Goal: Information Seeking & Learning: Learn about a topic

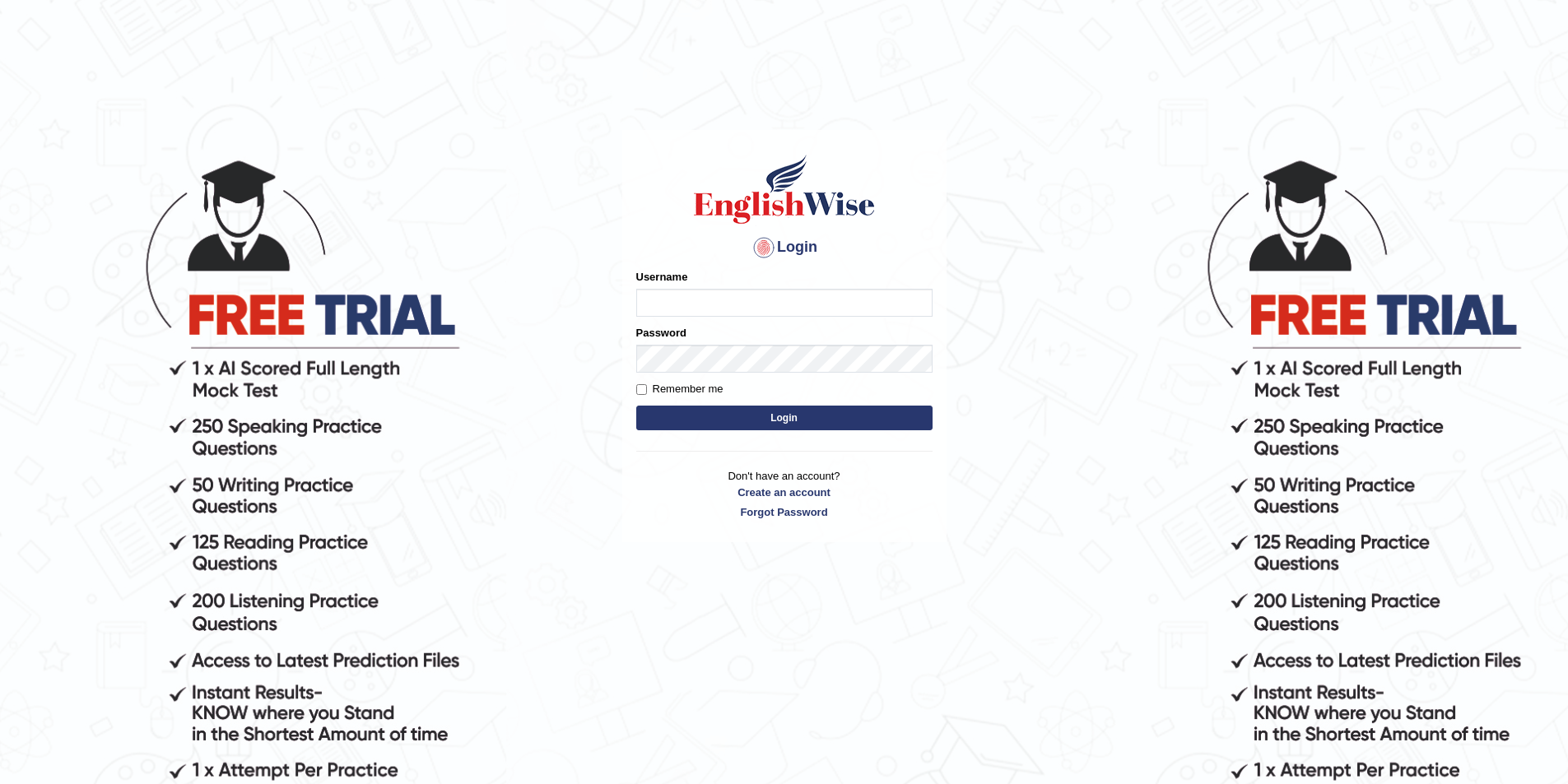
type input "rogialazim77"
click at [837, 420] on button "Login" at bounding box center [784, 418] width 296 height 25
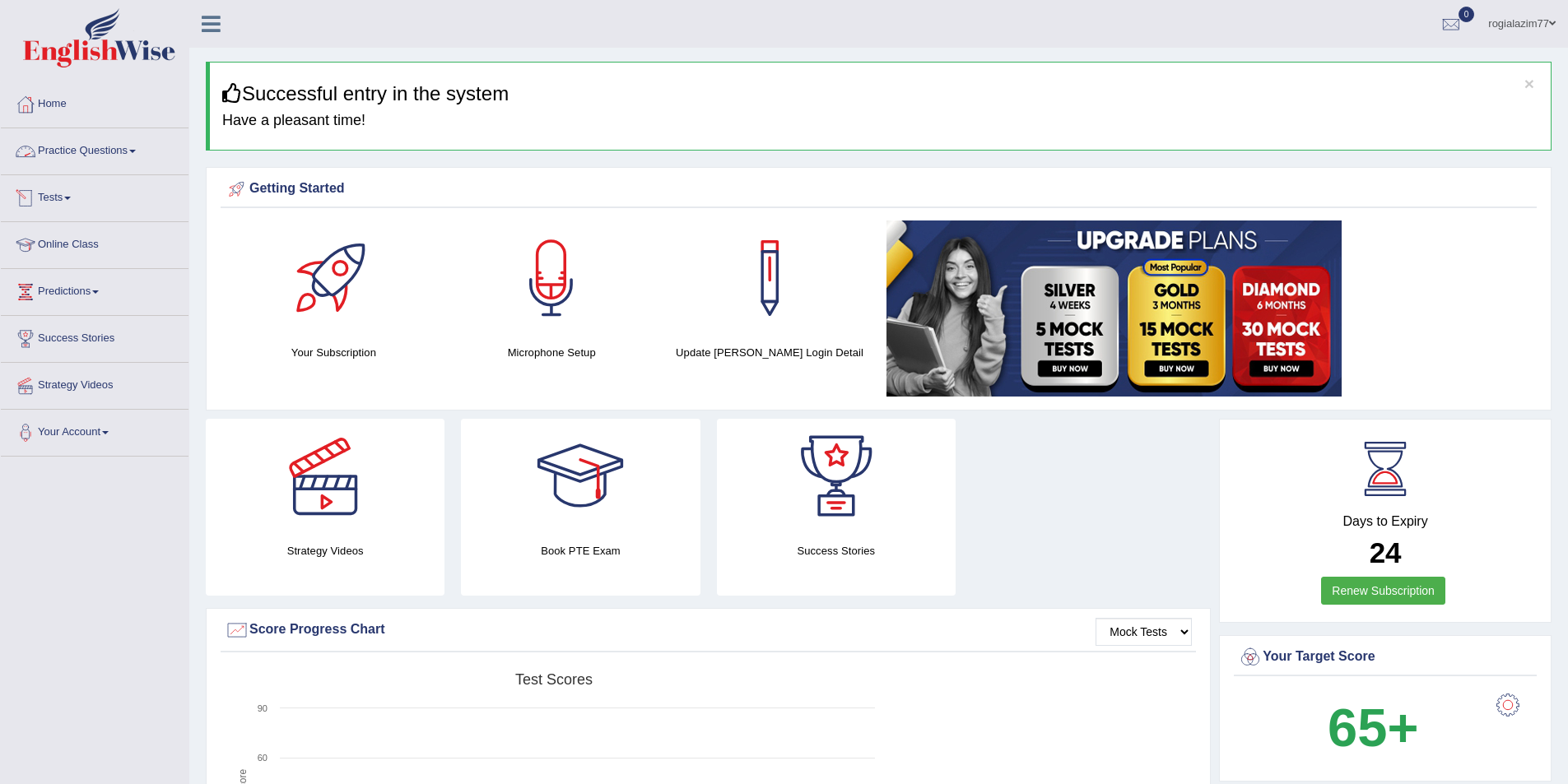
click at [130, 153] on link "Practice Questions" at bounding box center [94, 149] width 188 height 41
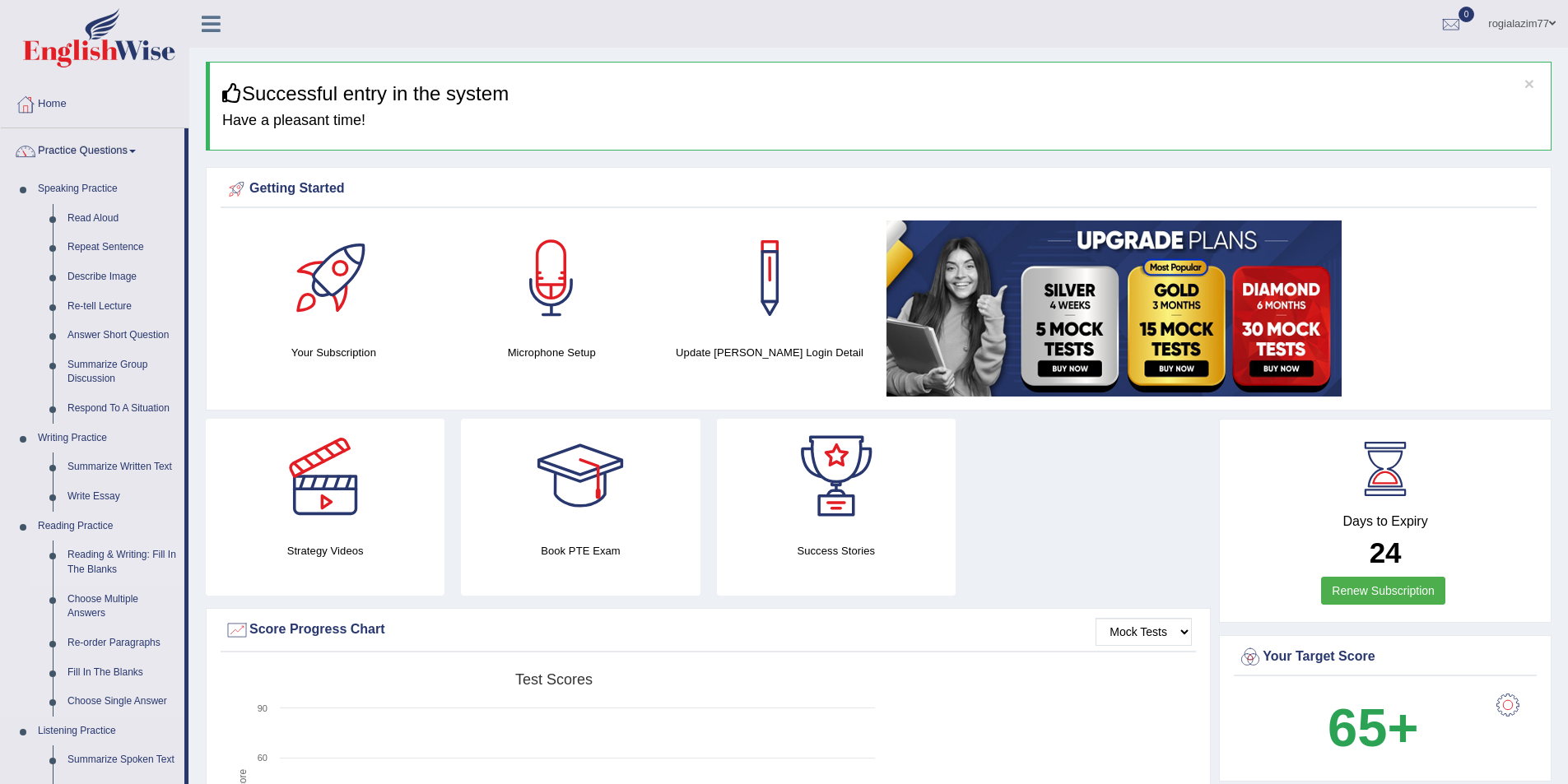
click at [132, 554] on link "Reading & Writing: Fill In The Blanks" at bounding box center [122, 562] width 124 height 44
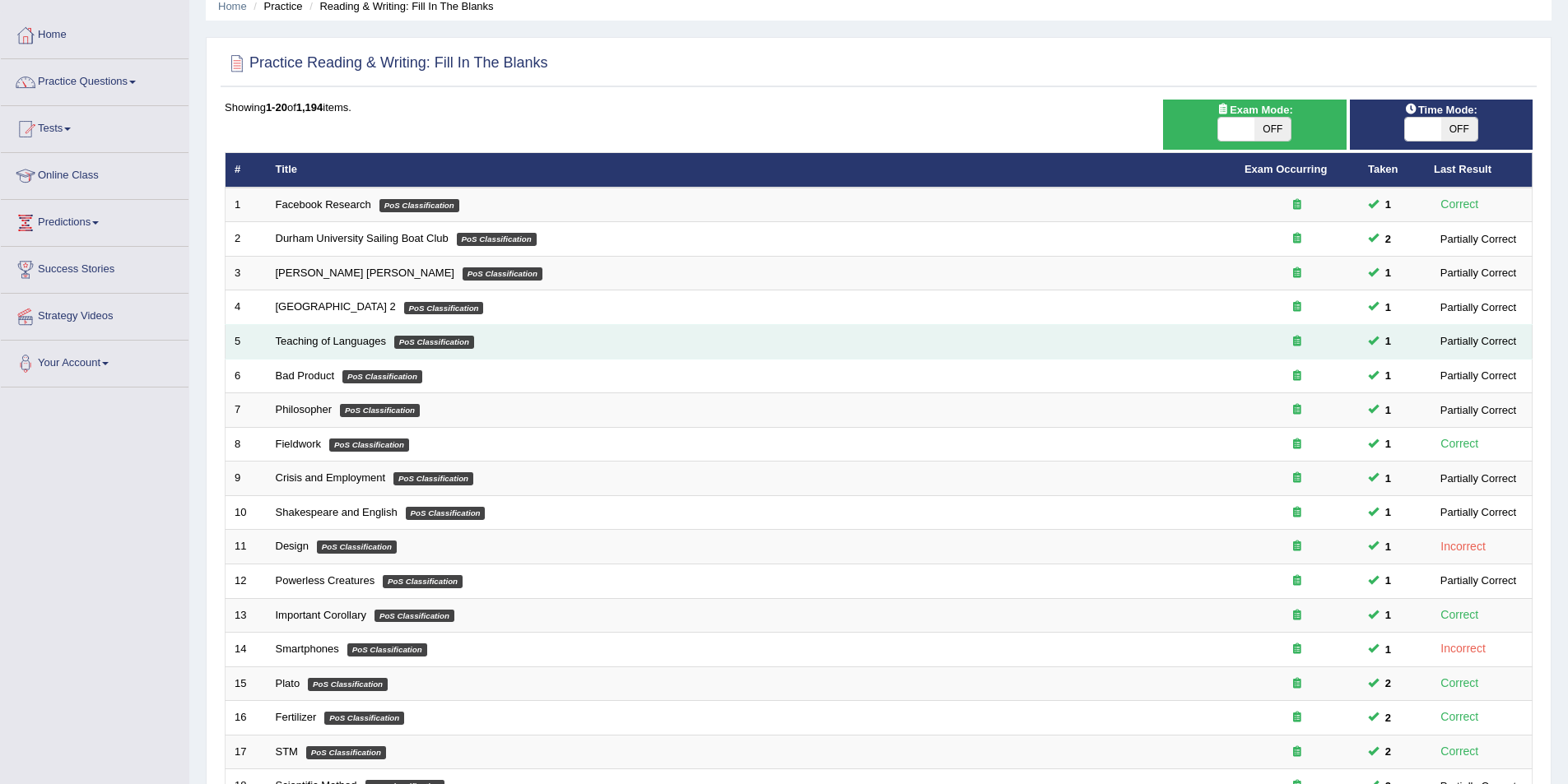
scroll to position [305, 0]
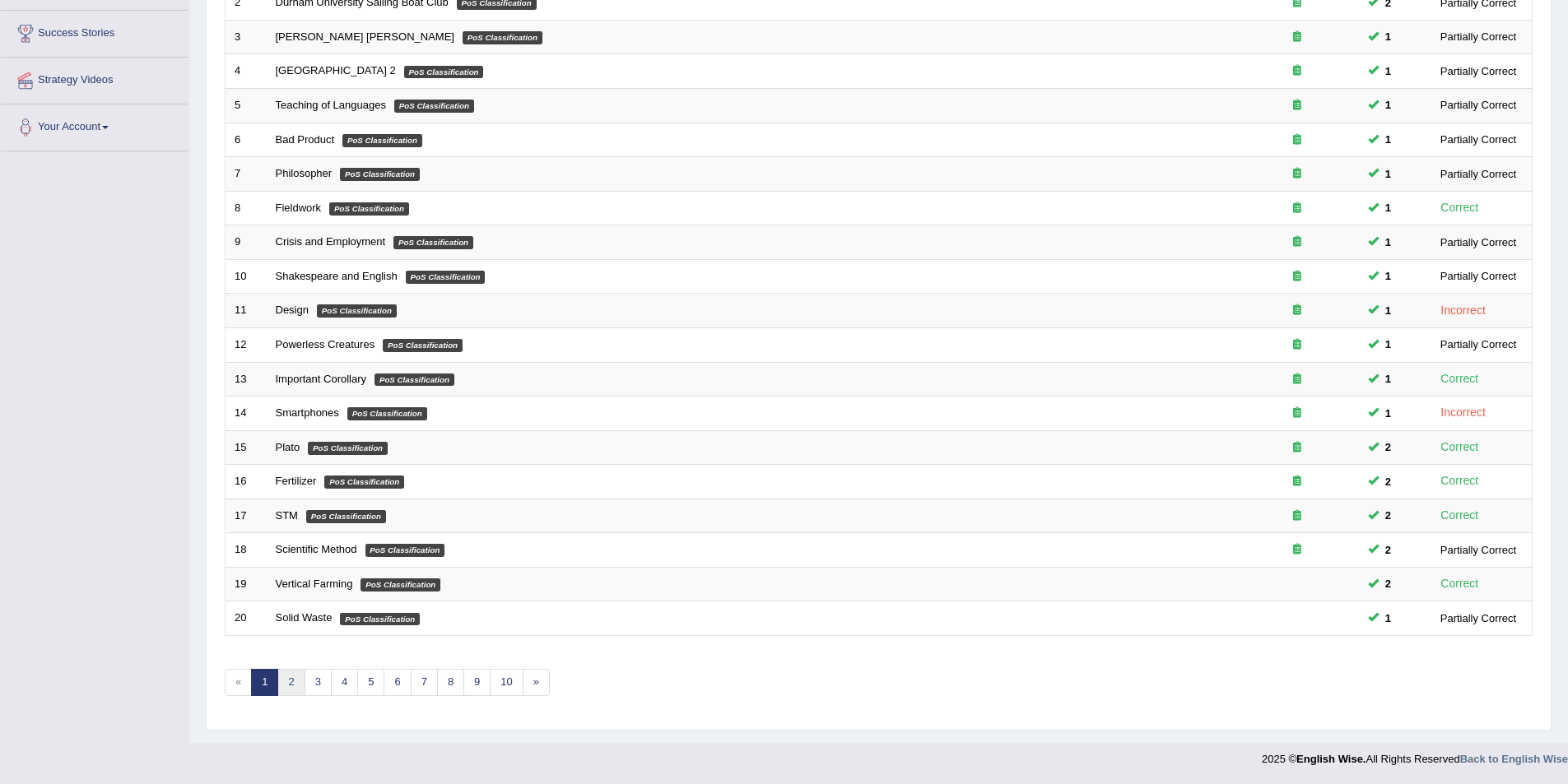
click at [284, 676] on link "2" at bounding box center [291, 683] width 27 height 27
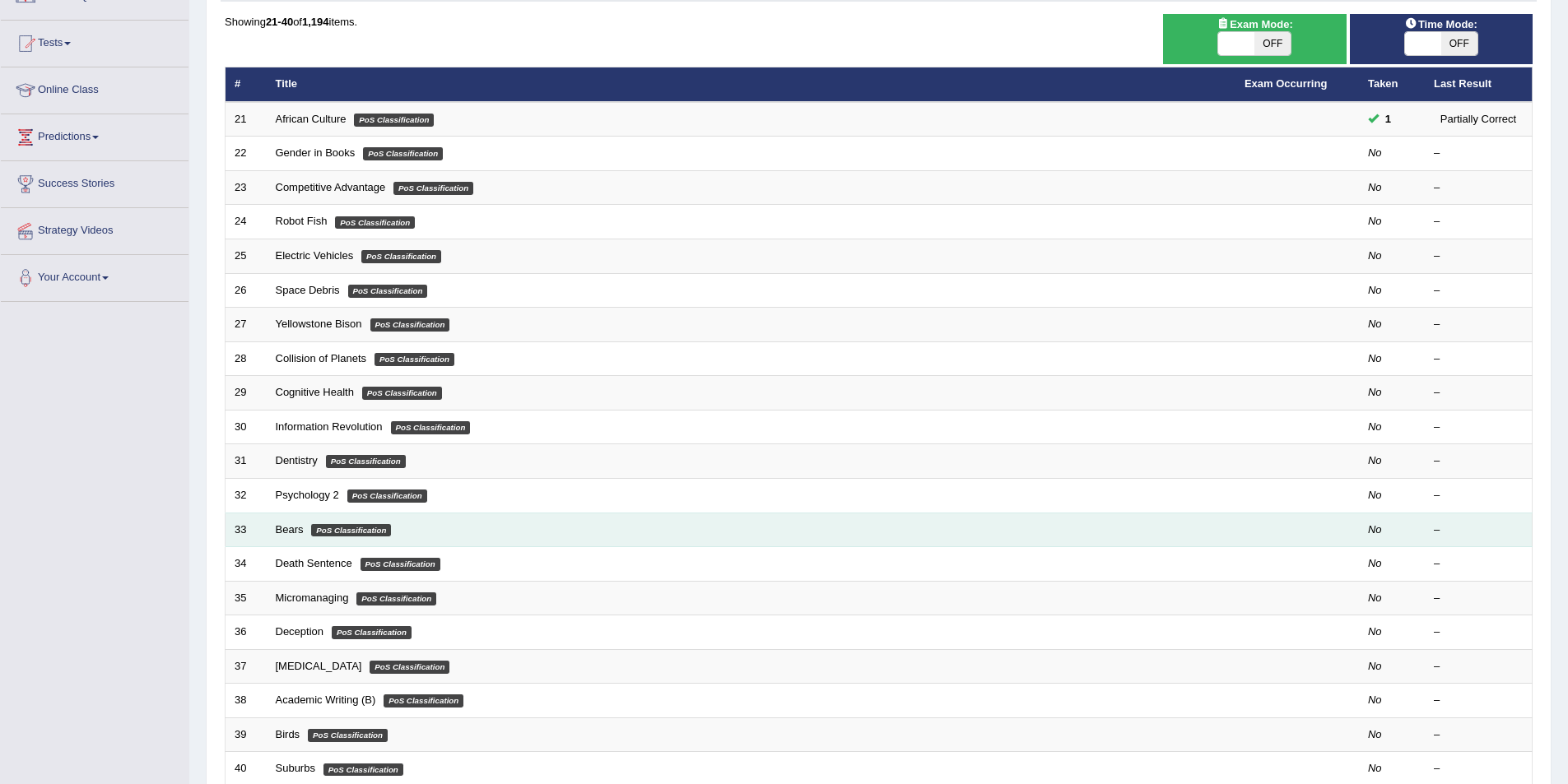
scroll to position [247, 0]
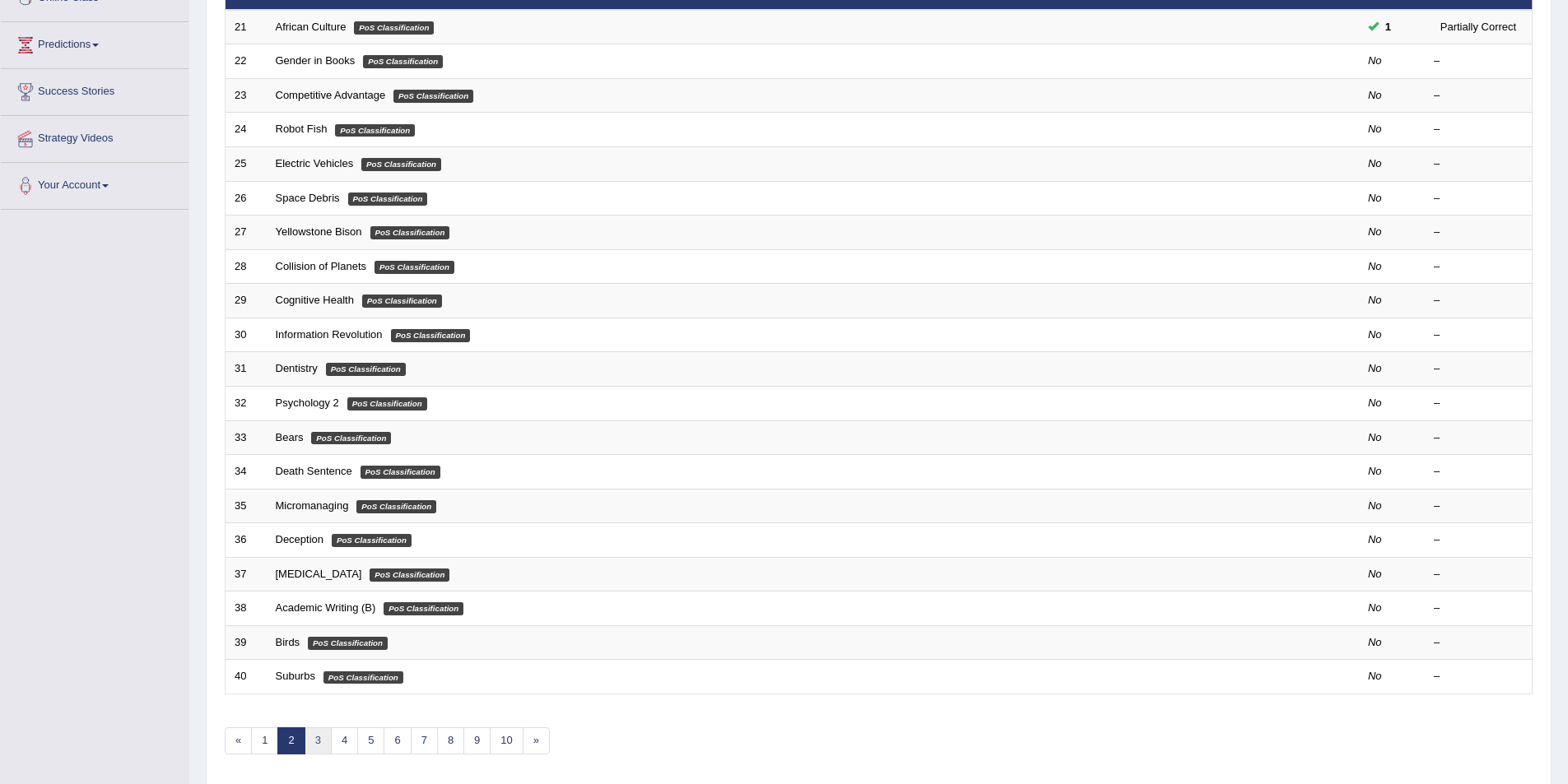
click at [319, 731] on link "3" at bounding box center [318, 741] width 27 height 27
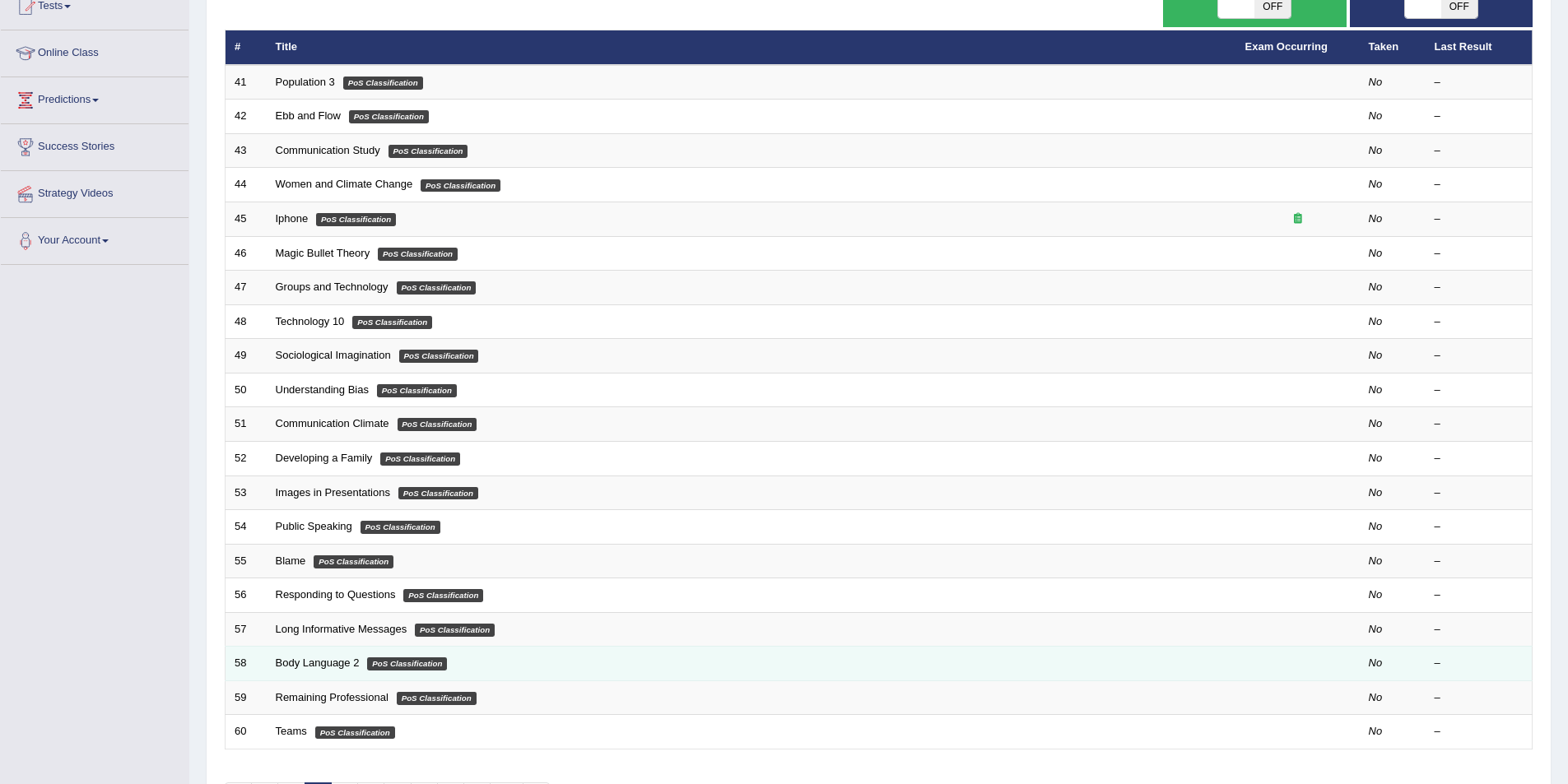
scroll to position [305, 0]
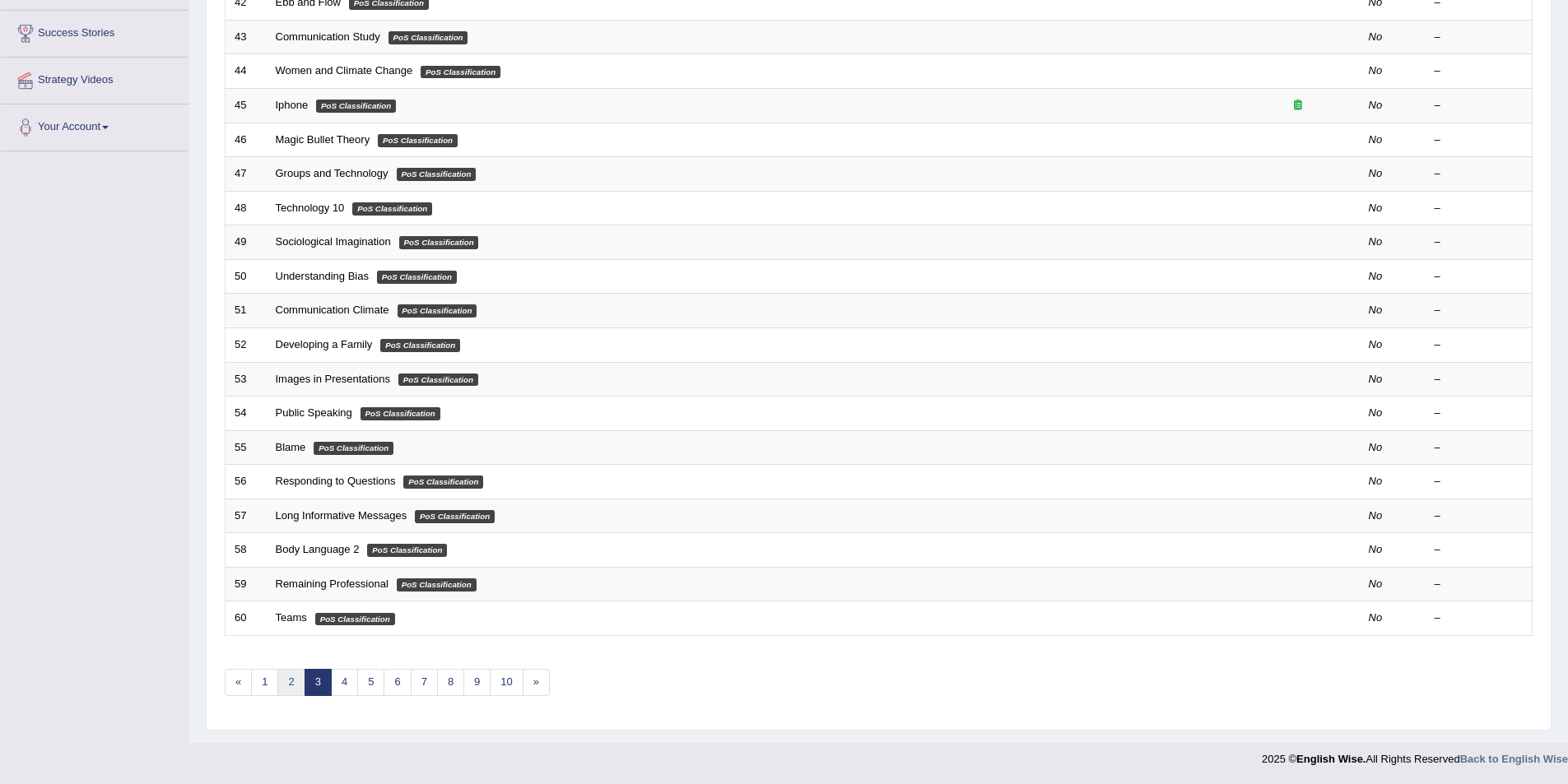
click at [288, 678] on link "2" at bounding box center [291, 683] width 27 height 27
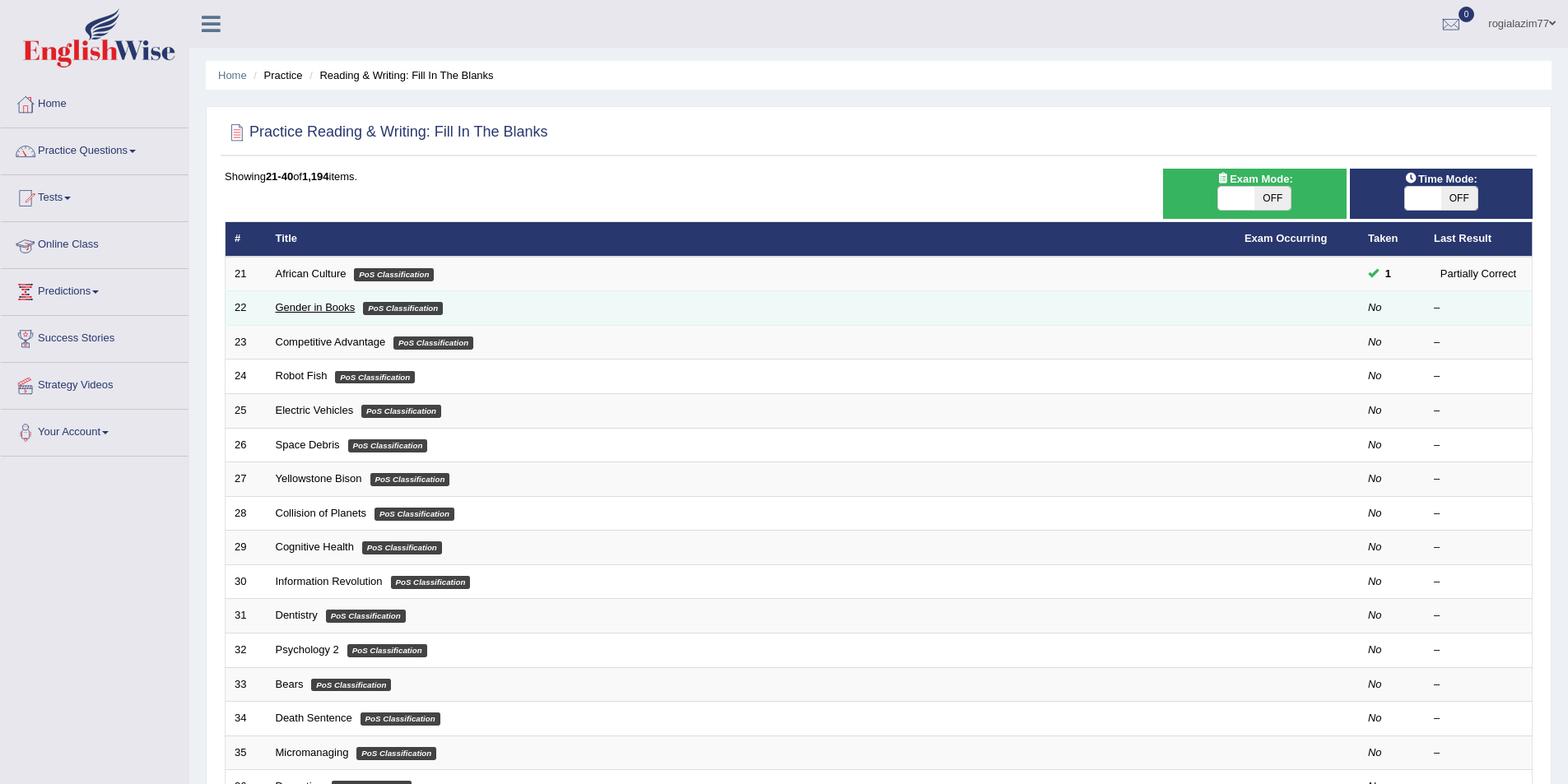
click at [309, 312] on link "Gender in Books" at bounding box center [315, 307] width 80 height 12
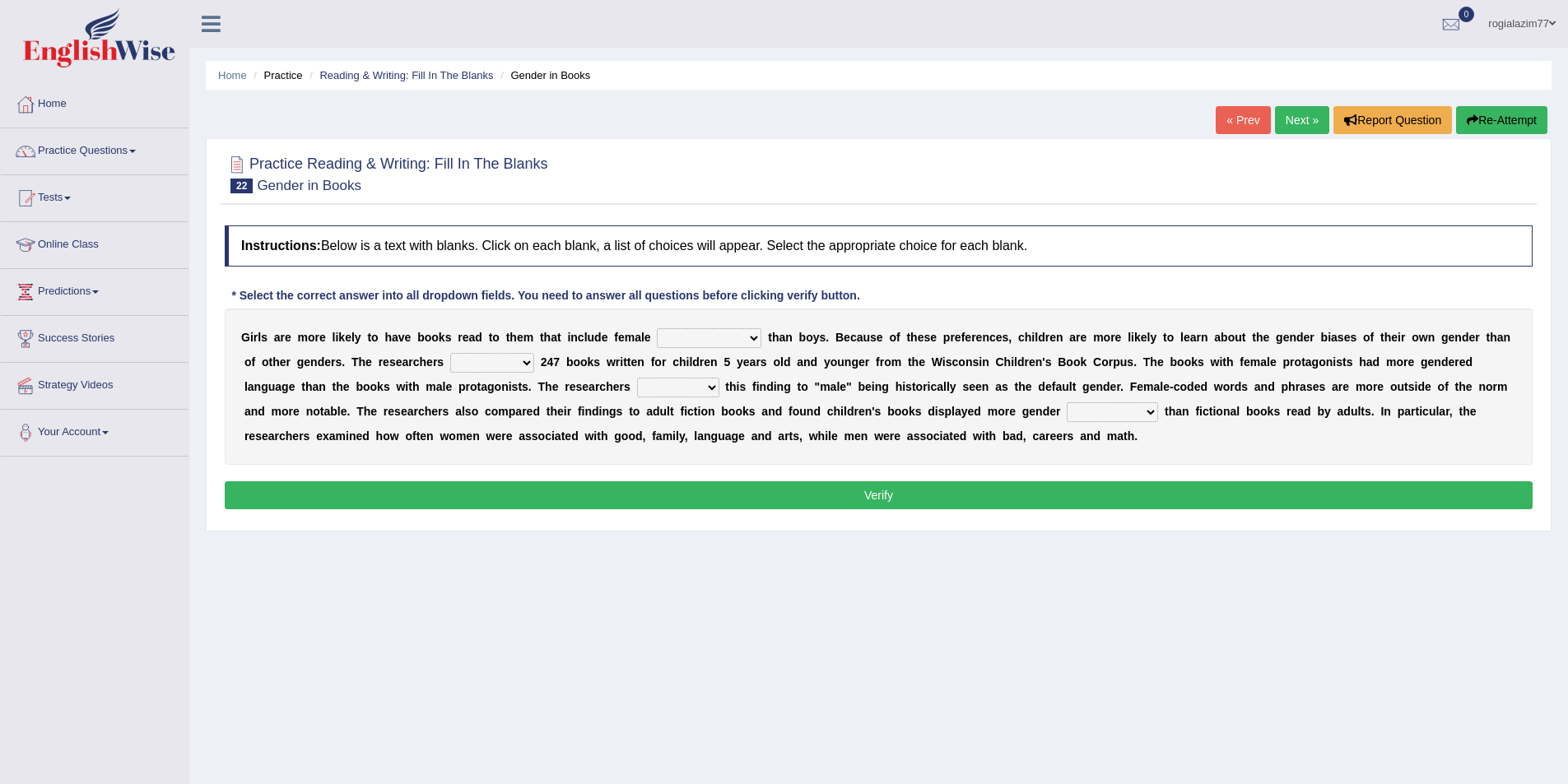
click at [755, 340] on select "protagonists cosmogonists agonists expressionists" at bounding box center [709, 338] width 105 height 20
select select "cosmogonists"
click at [657, 329] on select "protagonists cosmogonists agonists expressionists" at bounding box center [709, 338] width 105 height 20
click at [520, 361] on select "hydrolyzed paralyzed catalyzed analyzed" at bounding box center [493, 362] width 84 height 20
select select "analyzed"
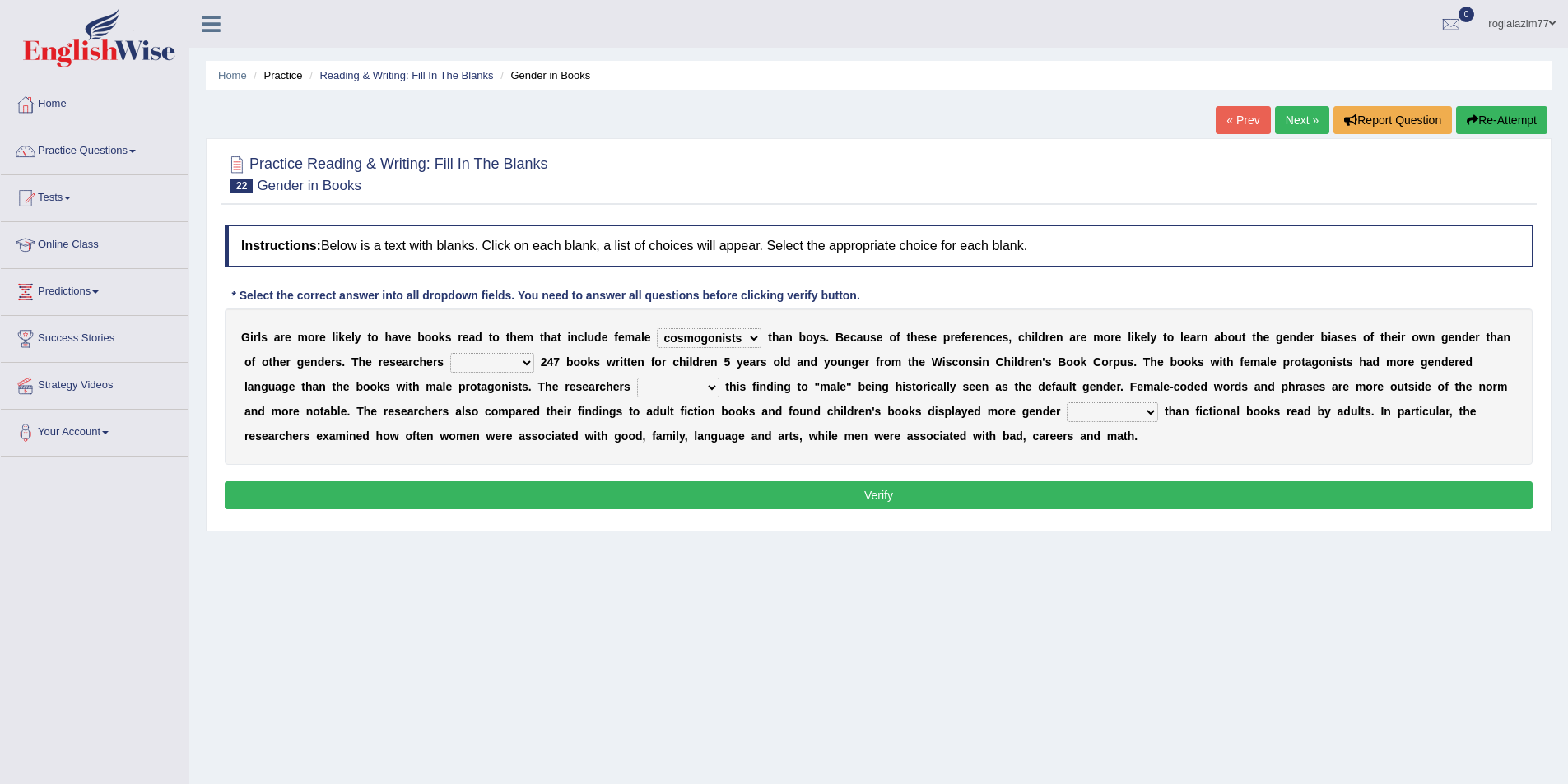
click at [451, 353] on select "hydrolyzed paralyzed catalyzed analyzed" at bounding box center [493, 362] width 84 height 20
click at [706, 388] on select "contribute tribute distribute attribute" at bounding box center [678, 387] width 82 height 20
click at [705, 391] on select "contribute tribute distribute attribute" at bounding box center [678, 387] width 82 height 20
click at [637, 377] on select "contribute tribute distribute attribute" at bounding box center [678, 387] width 82 height 20
click at [706, 388] on select "contribute tribute distribute attribute" at bounding box center [678, 387] width 82 height 20
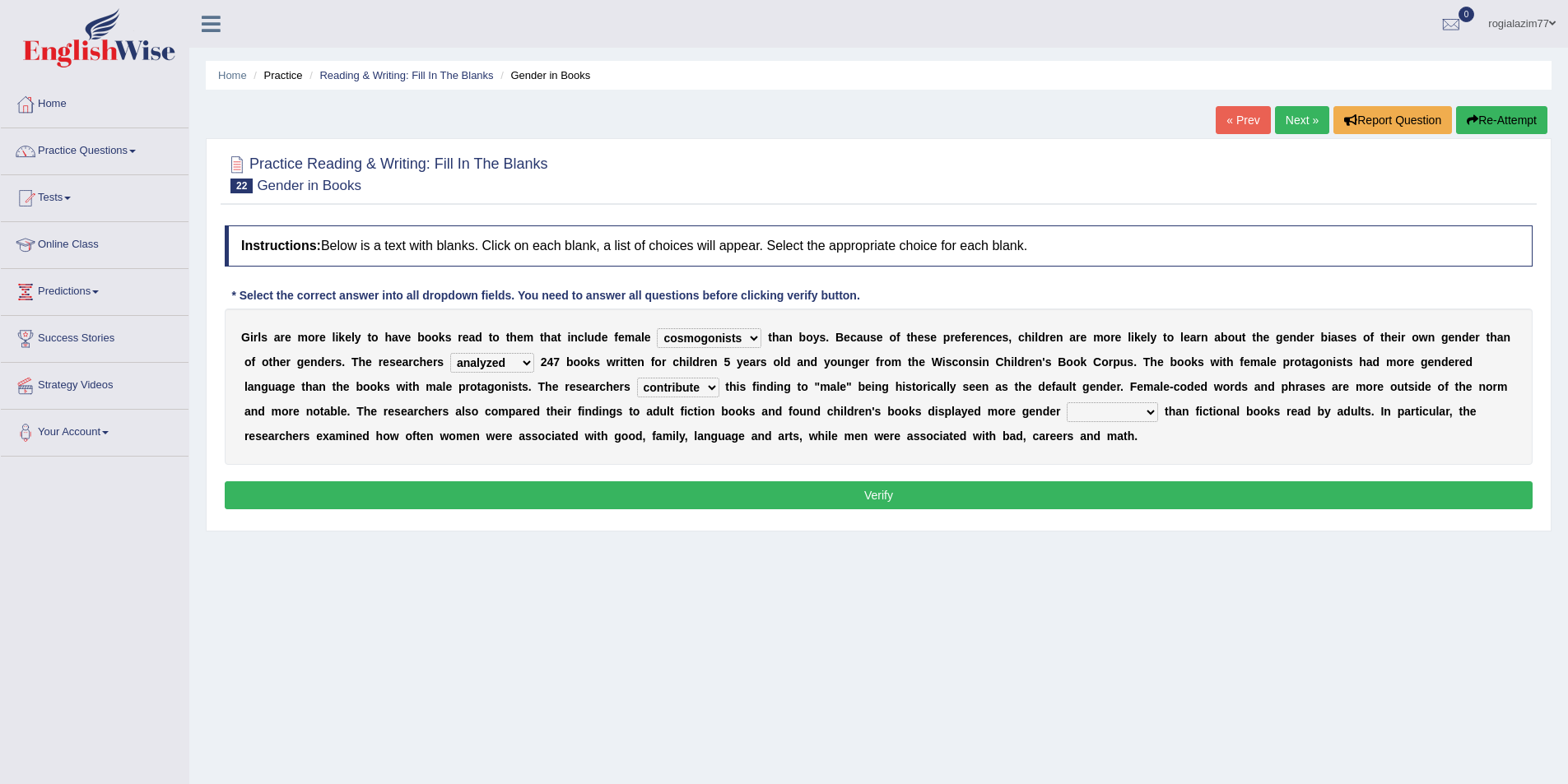
select select "attribute"
click at [637, 377] on select "contribute tribute distribute attribute" at bounding box center [678, 387] width 82 height 20
click at [1145, 410] on select "stereotypes teletypes prototypes electrotypes" at bounding box center [1112, 412] width 91 height 20
select select "prototypes"
click at [1067, 402] on select "stereotypes teletypes prototypes electrotypes" at bounding box center [1112, 412] width 91 height 20
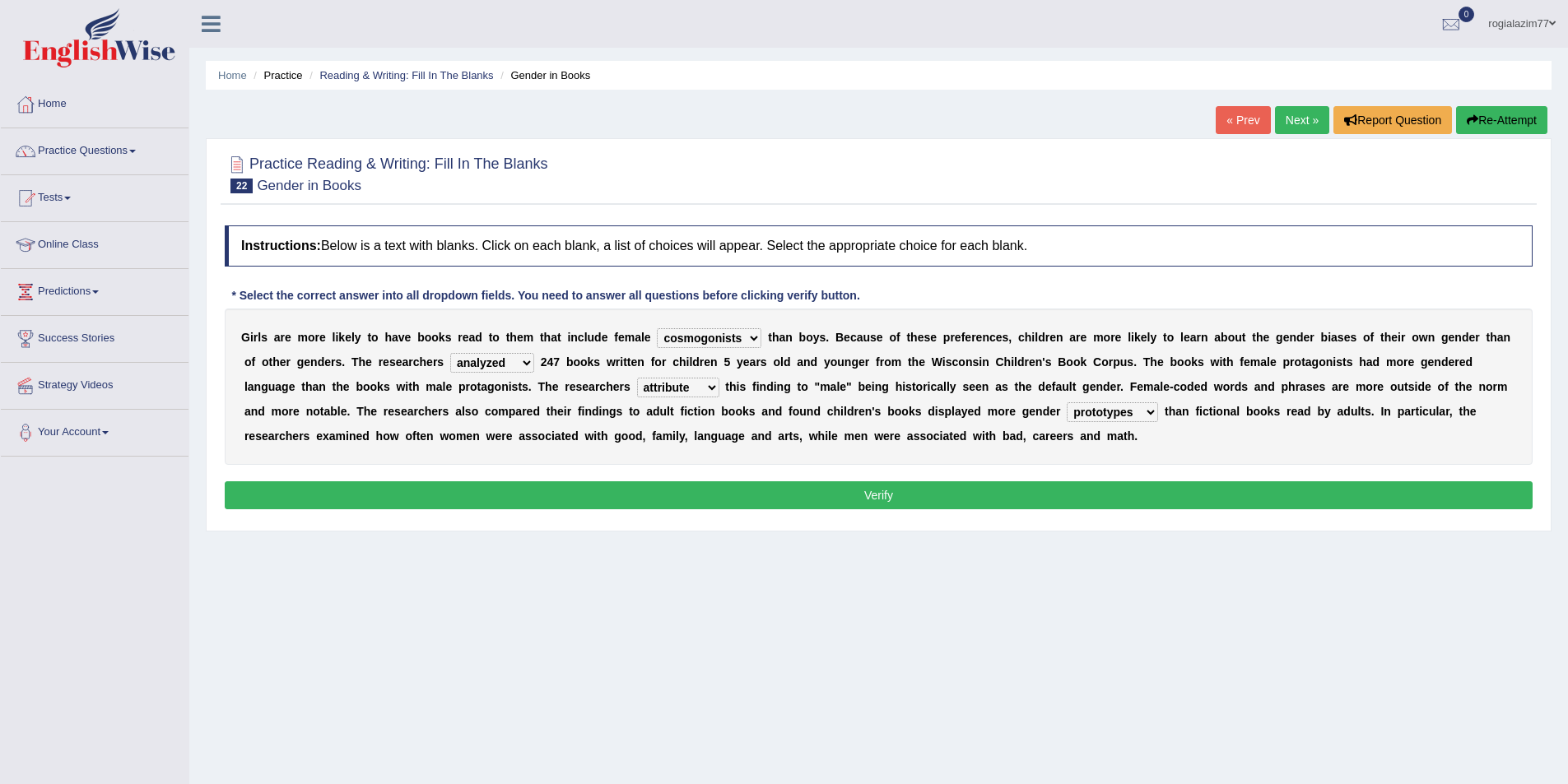
click at [1111, 492] on button "Verify" at bounding box center [879, 495] width 1308 height 28
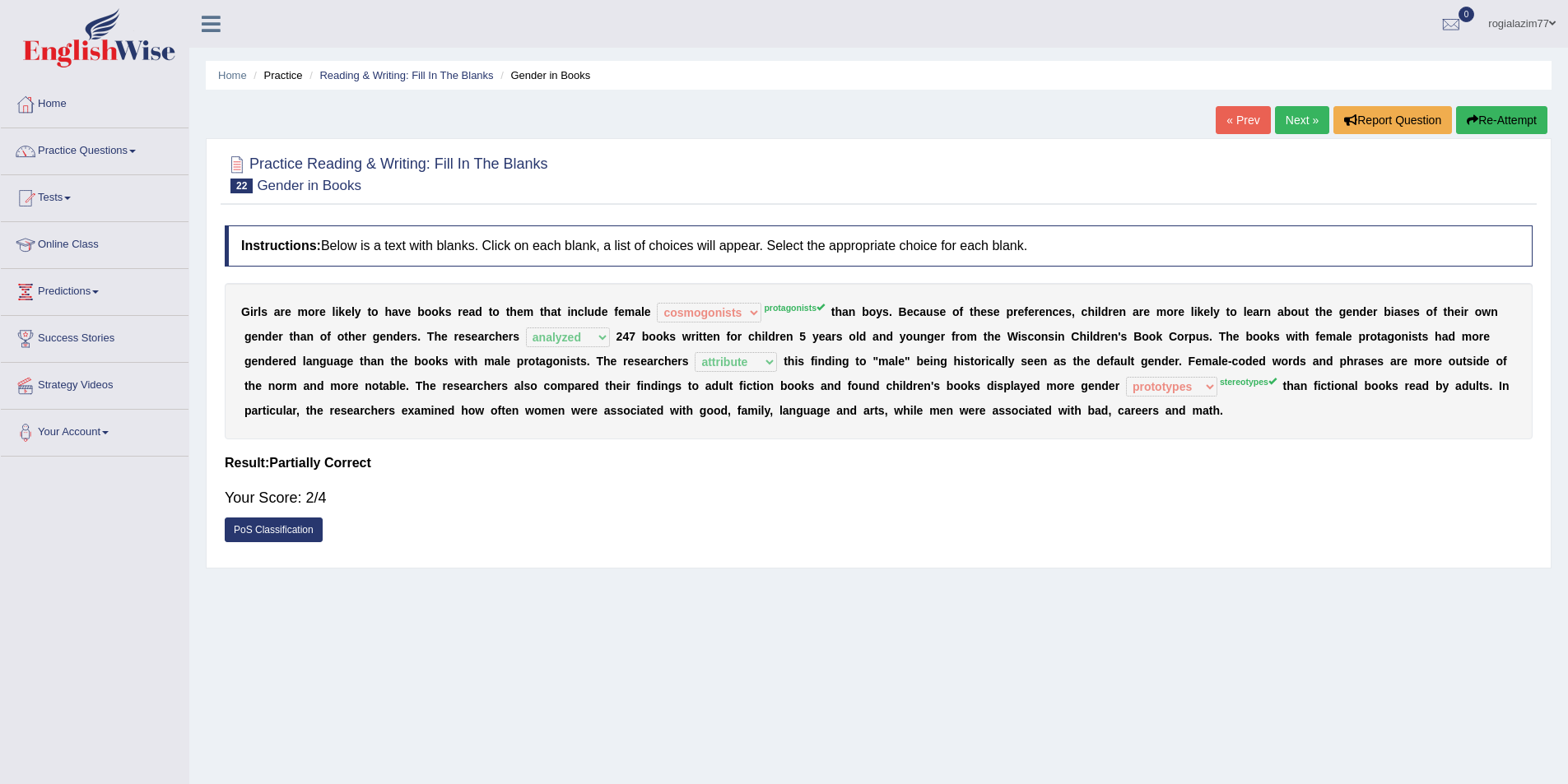
click at [1504, 121] on button "Re-Attempt" at bounding box center [1502, 120] width 91 height 28
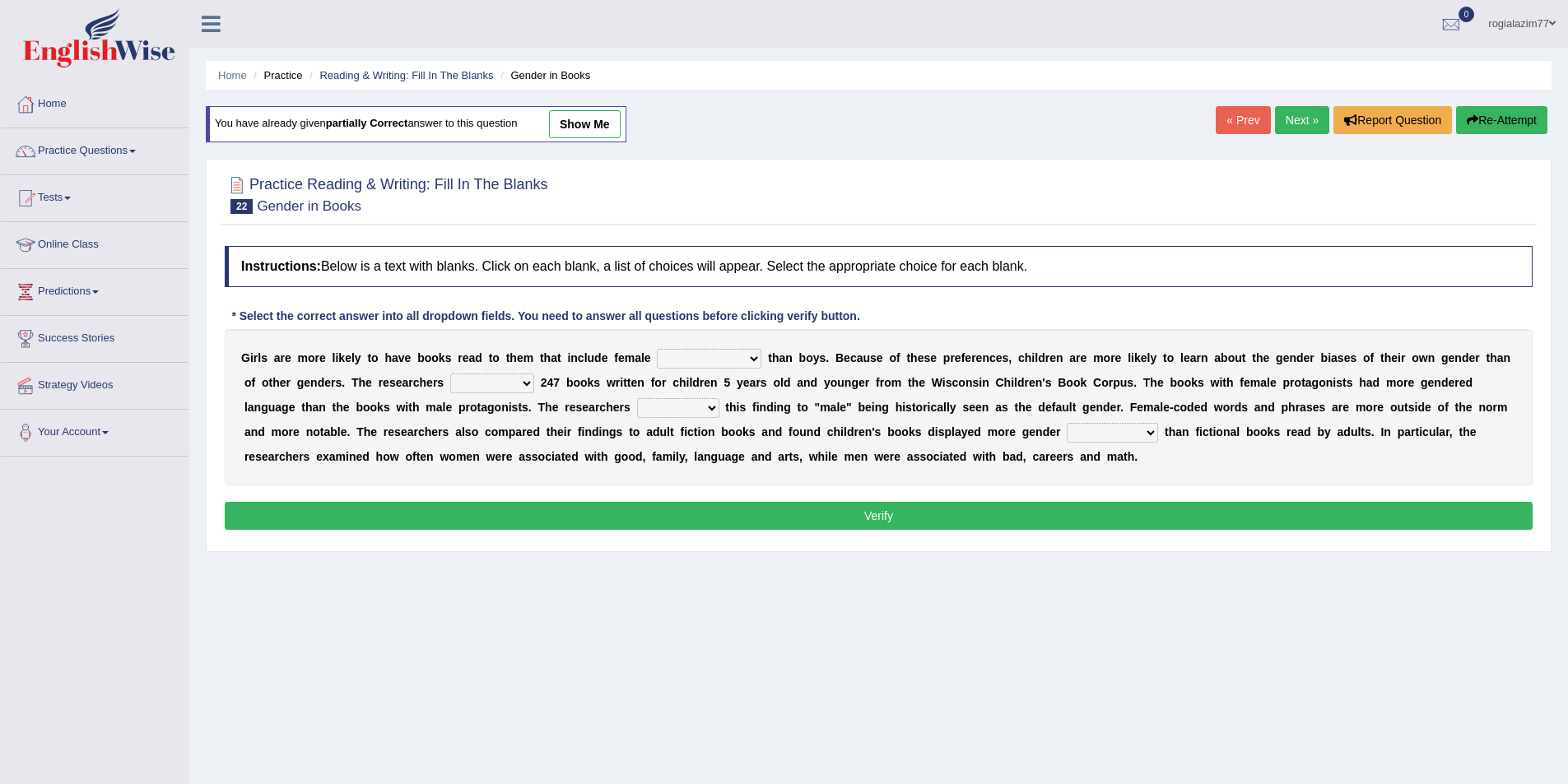
click at [756, 358] on select "protagonists cosmogonists agonists expressionists" at bounding box center [709, 359] width 105 height 20
click at [524, 383] on select "hydrolyzed paralyzed catalyzed analyzed" at bounding box center [493, 383] width 84 height 20
click at [706, 405] on select "contribute tribute distribute attribute" at bounding box center [678, 407] width 82 height 20
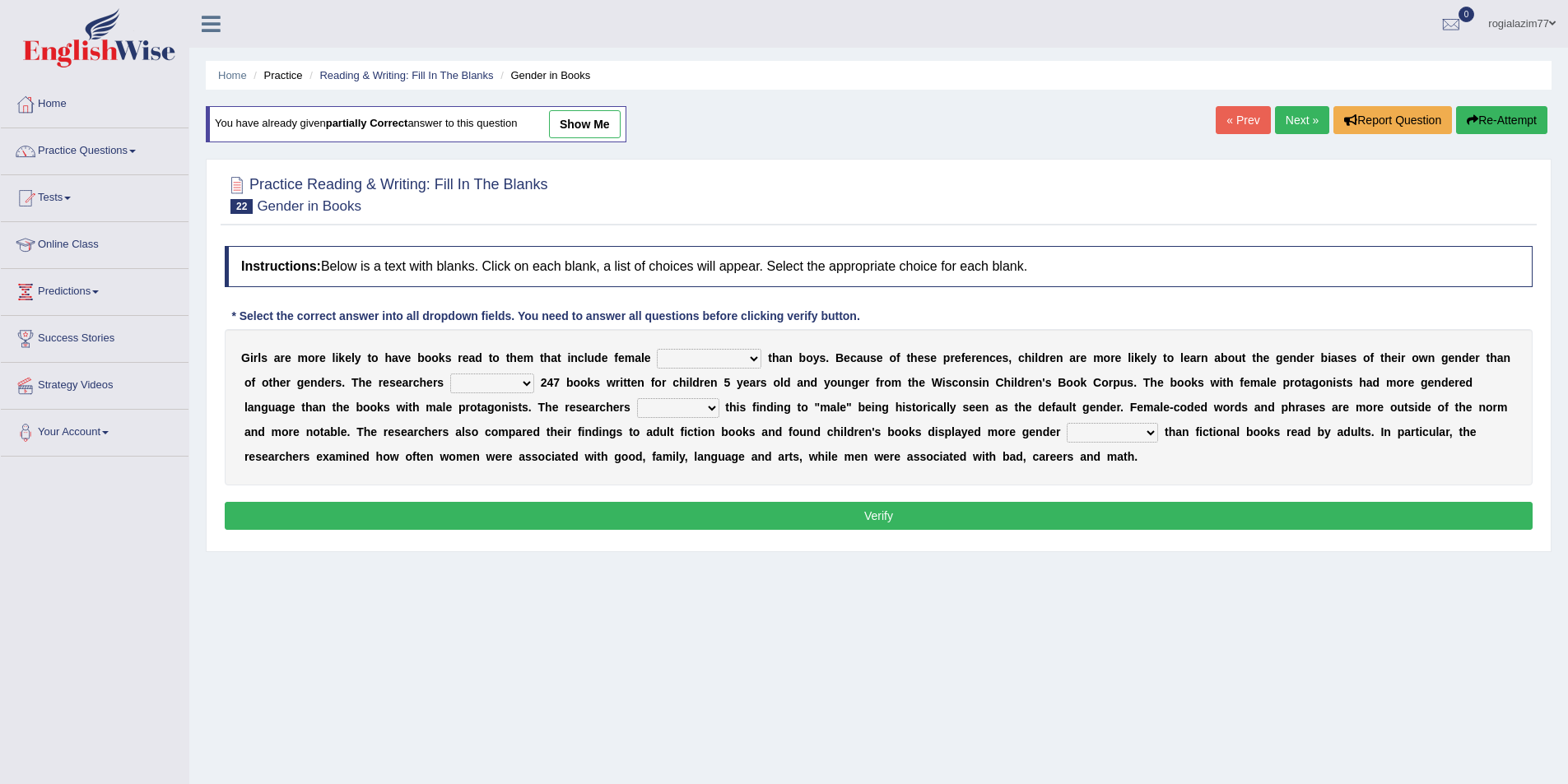
click at [706, 405] on select "contribute tribute distribute attribute" at bounding box center [678, 407] width 82 height 20
click at [1156, 433] on select "stereotypes teletypes prototypes electrotypes" at bounding box center [1112, 432] width 91 height 20
click at [748, 353] on select "protagonists cosmogonists agonists expressionists" at bounding box center [709, 359] width 105 height 20
